Goal: Task Accomplishment & Management: Manage account settings

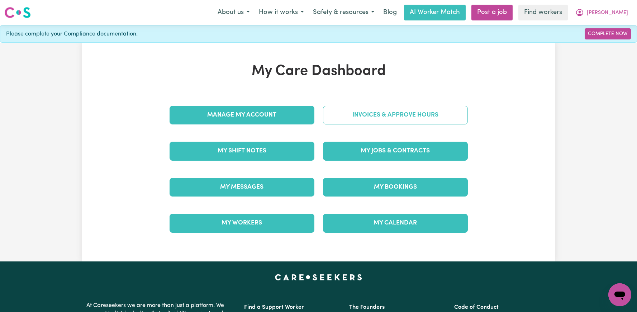
click at [363, 112] on link "Invoices & Approve Hours" at bounding box center [395, 115] width 145 height 19
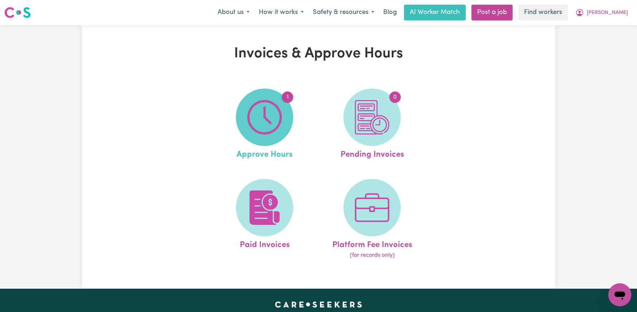
click at [279, 107] on img at bounding box center [264, 117] width 34 height 34
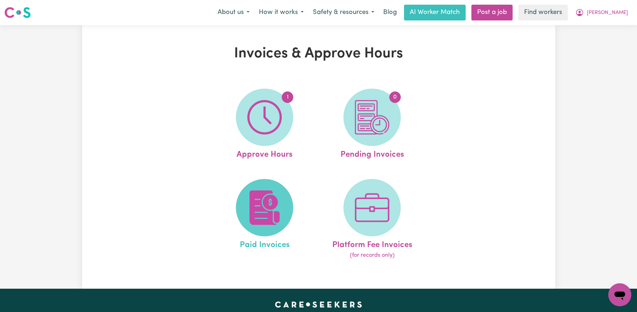
click at [270, 216] on img at bounding box center [264, 207] width 34 height 34
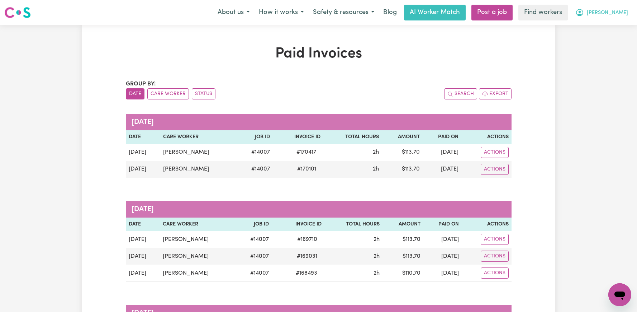
click at [619, 17] on button "[PERSON_NAME]" at bounding box center [602, 12] width 62 height 15
click at [611, 32] on link "My Dashboard" at bounding box center [604, 28] width 57 height 14
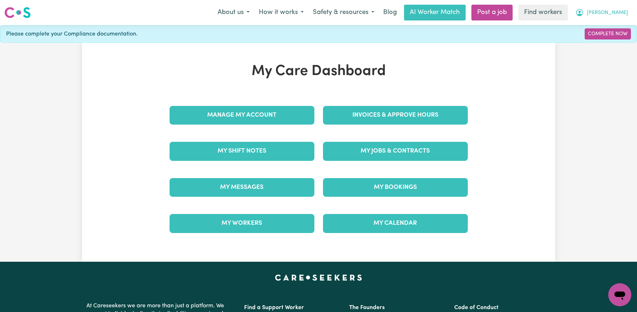
click at [618, 12] on span "[PERSON_NAME]" at bounding box center [607, 13] width 41 height 8
click at [604, 41] on link "Logout" at bounding box center [604, 41] width 57 height 14
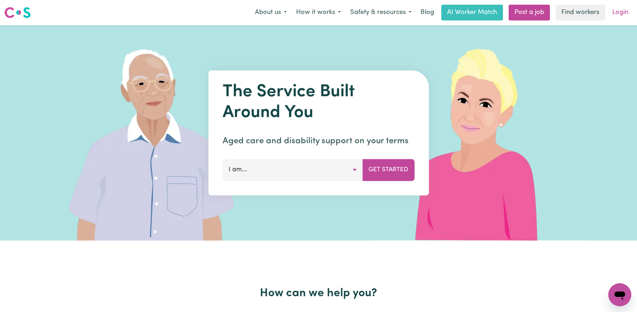
click at [621, 14] on link "Login" at bounding box center [620, 13] width 25 height 16
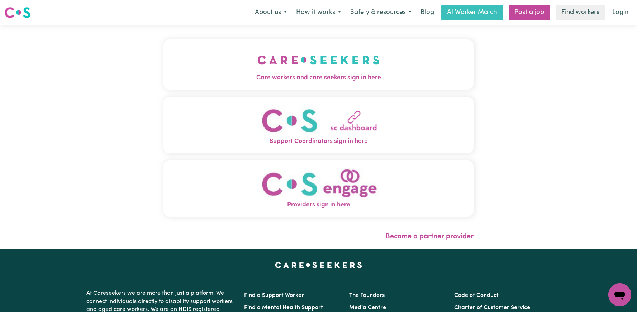
click at [340, 64] on button "Care workers and care seekers sign in here" at bounding box center [319, 64] width 310 height 50
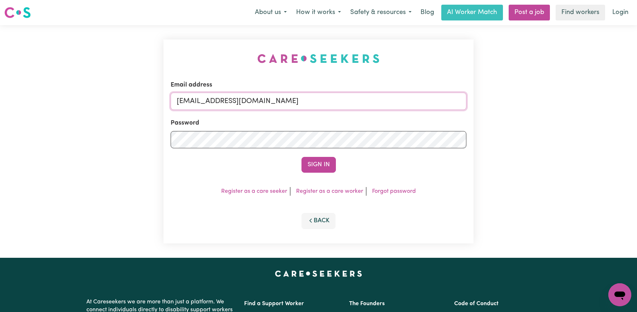
drag, startPoint x: 435, startPoint y: 105, endPoint x: 213, endPoint y: 102, distance: 222.3
click at [213, 102] on input "[EMAIL_ADDRESS][DOMAIN_NAME]" at bounding box center [319, 101] width 296 height 17
paste input "ChristopherHurleyKNC"
type input "[EMAIL_ADDRESS][DOMAIN_NAME]"
click at [302, 157] on button "Sign In" at bounding box center [319, 165] width 34 height 16
